Goal: Find specific page/section: Find specific page/section

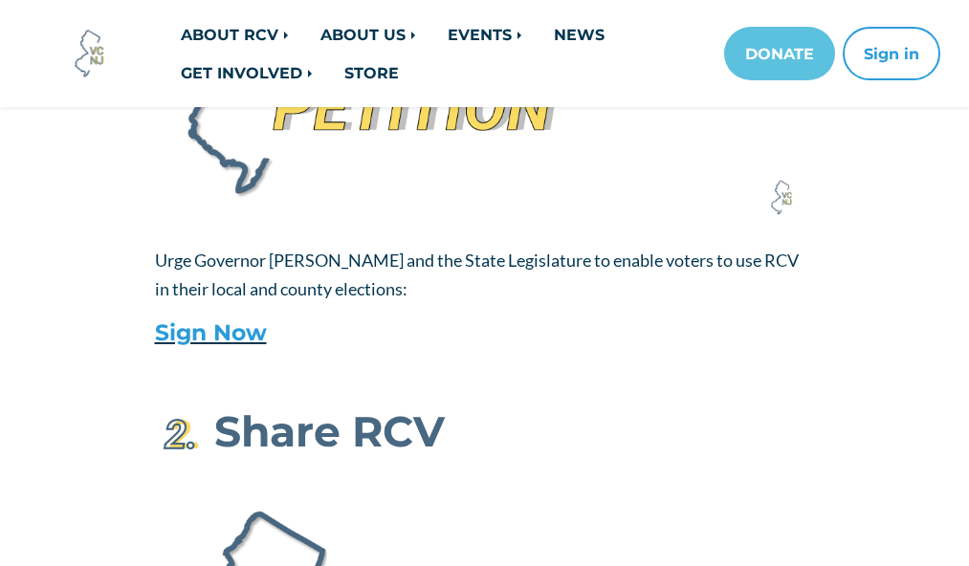
scroll to position [1292, 0]
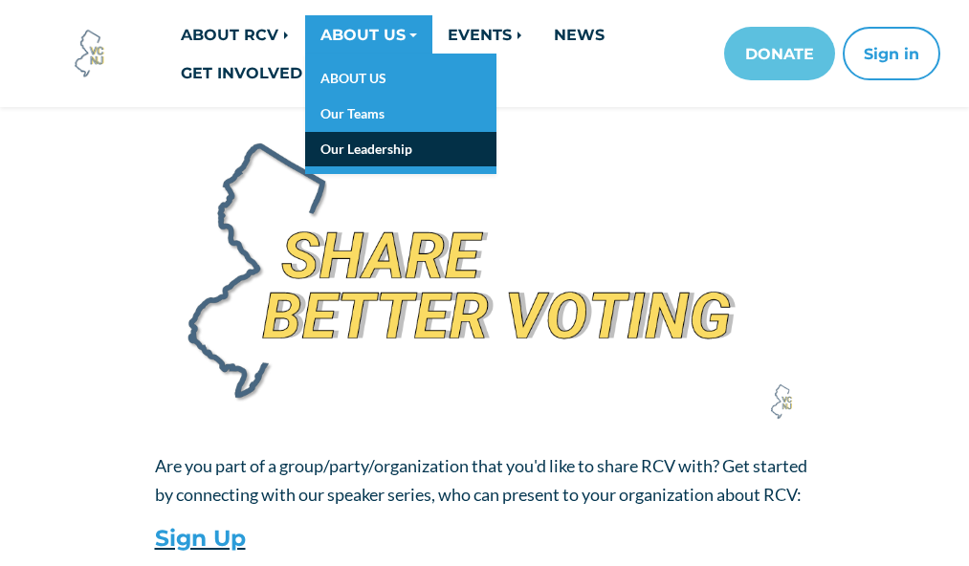
click at [397, 159] on link "Our Leadership" at bounding box center [400, 149] width 191 height 35
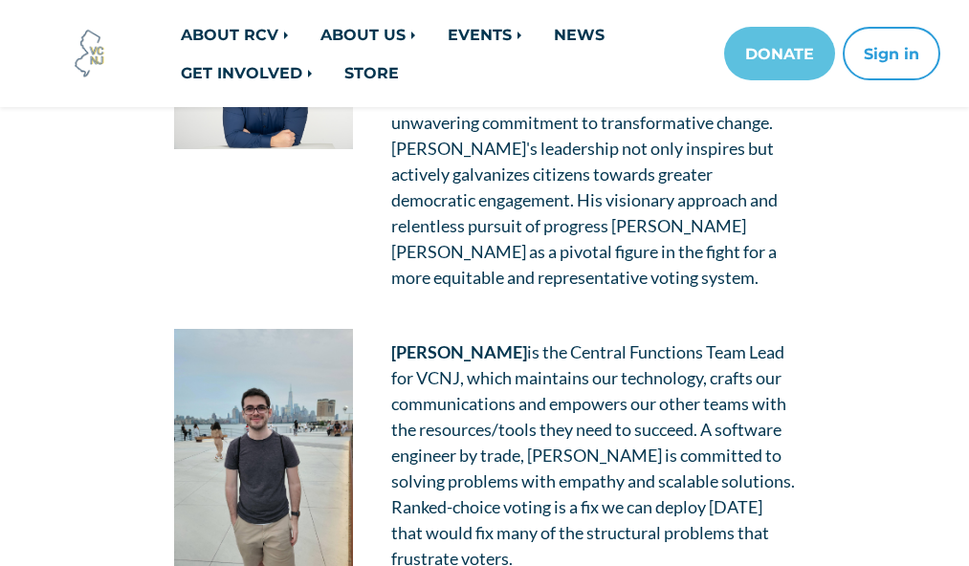
scroll to position [1893, 0]
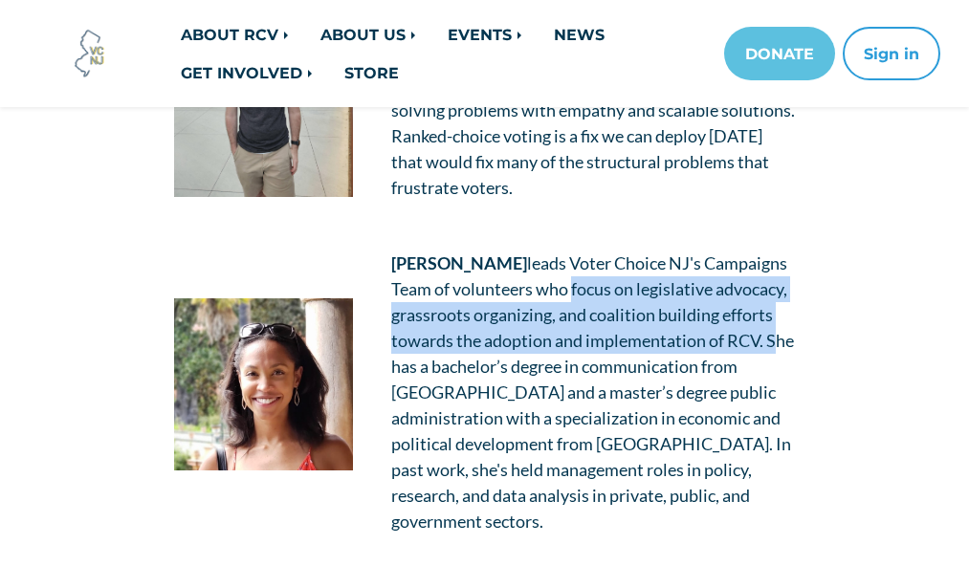
drag, startPoint x: 656, startPoint y: 235, endPoint x: 575, endPoint y: 316, distance: 114.9
click at [575, 316] on span "leads Voter Choice NJ's Campaigns Team of volunteers who focus on legislative a…" at bounding box center [592, 391] width 403 height 279
copy span "focus on legislative advocacy, grassroots organizing, and coalition building ef…"
